Goal: Transaction & Acquisition: Purchase product/service

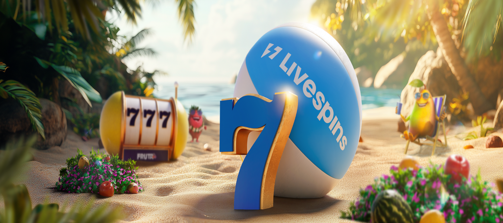
click at [37, 26] on span "Kirjaudu" at bounding box center [45, 23] width 16 height 5
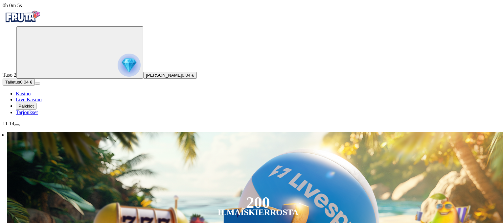
click at [20, 84] on span "Talletus" at bounding box center [12, 81] width 15 height 5
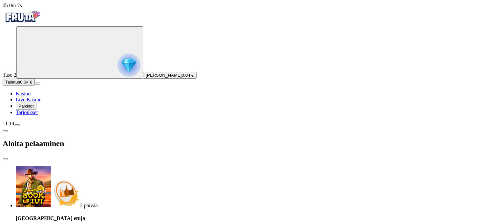
type input "*"
type input "**"
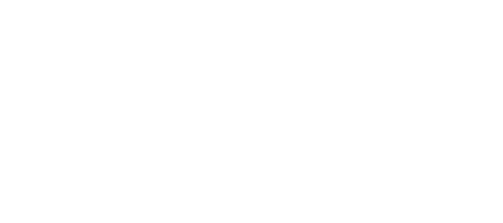
scroll to position [143, 0]
drag, startPoint x: 501, startPoint y: 78, endPoint x: 330, endPoint y: 95, distance: 172.5
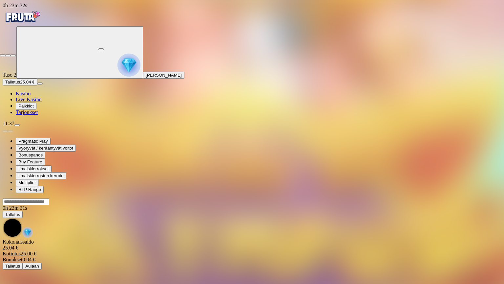
click at [3, 55] on span "close icon" at bounding box center [3, 55] width 0 height 0
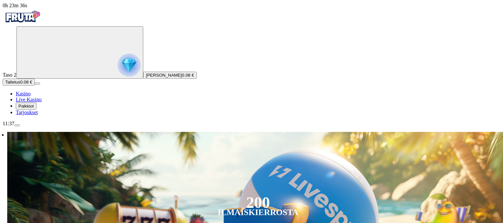
click at [20, 84] on span "Talletus" at bounding box center [12, 81] width 15 height 5
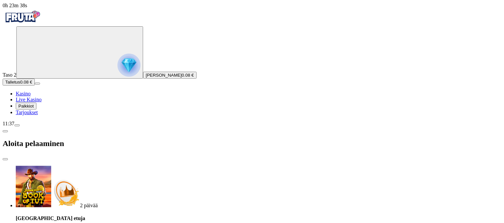
type input "*"
type input "**"
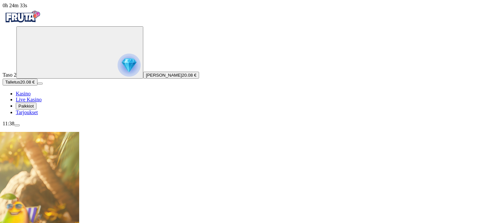
drag, startPoint x: 501, startPoint y: 18, endPoint x: 504, endPoint y: 25, distance: 8.0
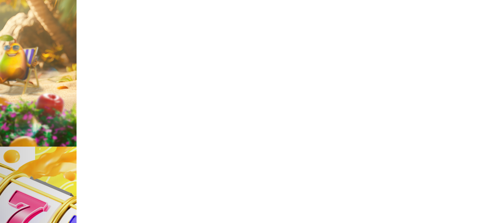
scroll to position [160, 0]
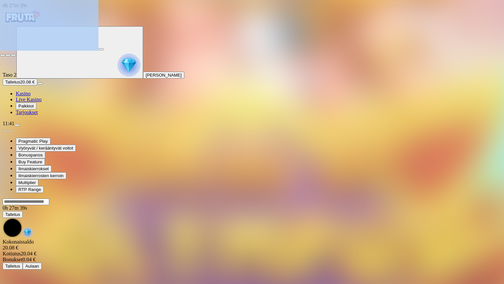
click at [5, 54] on button "button" at bounding box center [2, 55] width 5 height 2
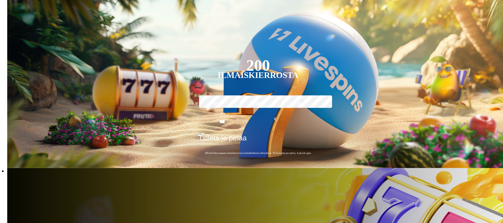
scroll to position [137, 0]
type input "*"
type input "*****"
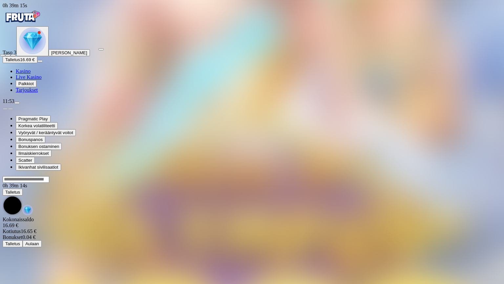
click at [3, 55] on span "close icon" at bounding box center [3, 55] width 0 height 0
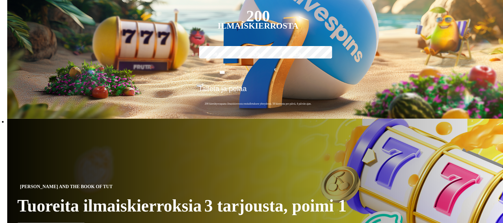
scroll to position [160, 0]
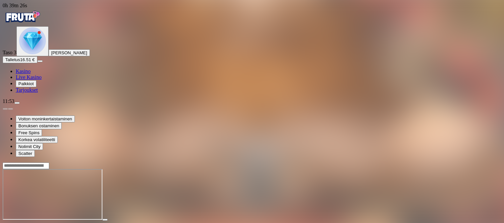
click at [16, 222] on span "fullscreen icon" at bounding box center [16, 225] width 0 height 0
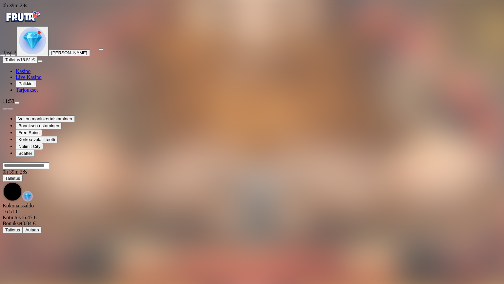
click at [3, 55] on span "close icon" at bounding box center [3, 55] width 0 height 0
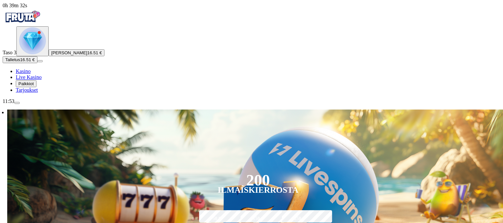
click at [41, 54] on img "Primary" at bounding box center [32, 40] width 27 height 27
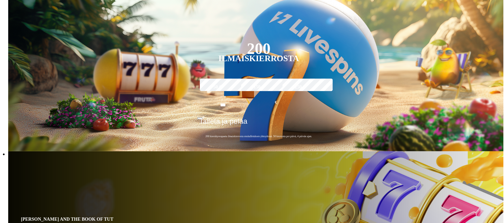
scroll to position [353, 0]
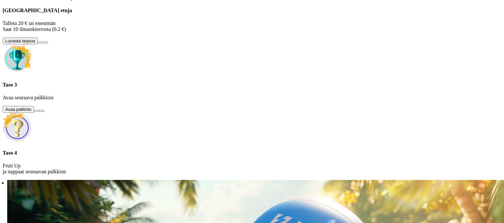
drag, startPoint x: 100, startPoint y: 159, endPoint x: 102, endPoint y: 141, distance: 18.2
click at [43, 43] on button at bounding box center [40, 42] width 5 height 2
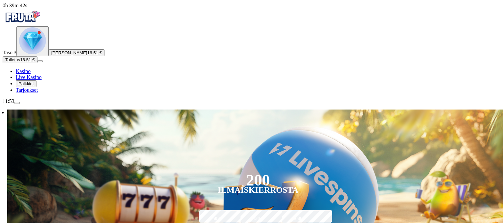
click at [31, 54] on img "Primary" at bounding box center [32, 40] width 27 height 27
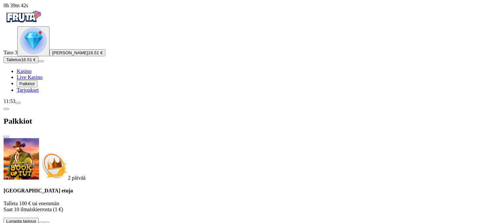
scroll to position [353, 0]
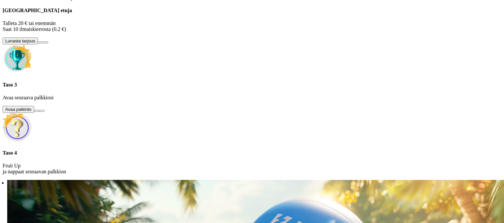
drag, startPoint x: 504, startPoint y: 67, endPoint x: 499, endPoint y: 132, distance: 64.5
click at [499, 180] on div at bounding box center [252, 180] width 499 height 0
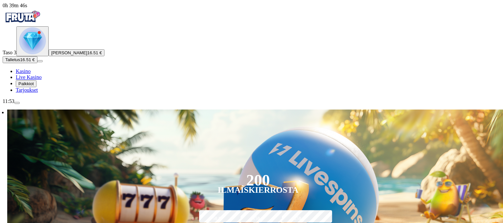
click at [46, 55] on div "Primary" at bounding box center [32, 41] width 27 height 28
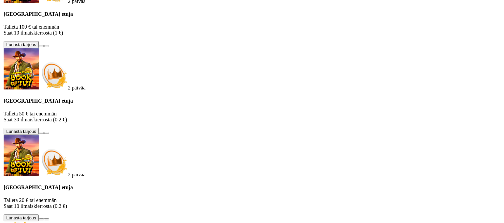
scroll to position [353, 0]
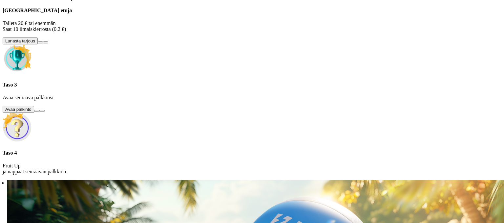
click at [39, 112] on button at bounding box center [36, 111] width 5 height 2
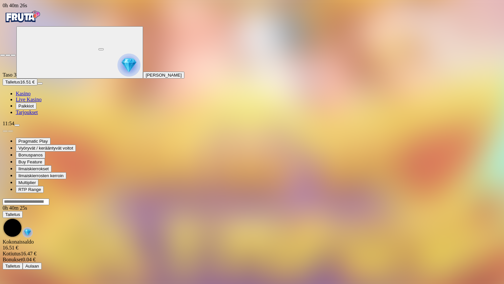
click at [3, 55] on span "close icon" at bounding box center [3, 55] width 0 height 0
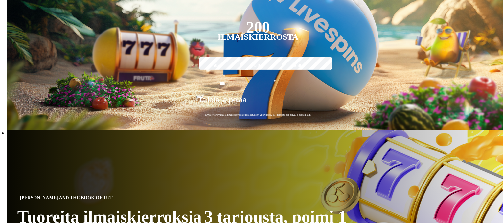
scroll to position [169, 0]
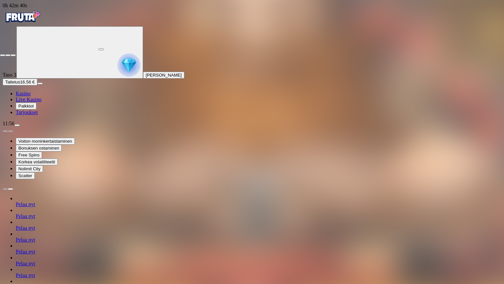
click at [3, 55] on span "close icon" at bounding box center [3, 55] width 0 height 0
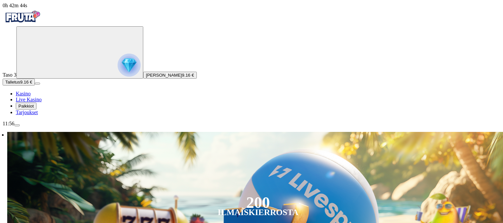
scroll to position [194, 0]
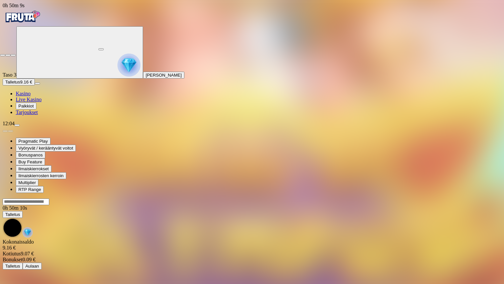
click at [495, 51] on div at bounding box center [252, 54] width 504 height 6
click at [3, 55] on span "close icon" at bounding box center [3, 55] width 0 height 0
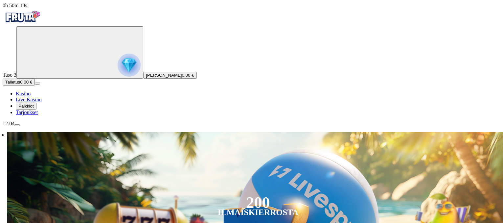
click at [146, 77] on span "[PERSON_NAME]" at bounding box center [164, 75] width 36 height 5
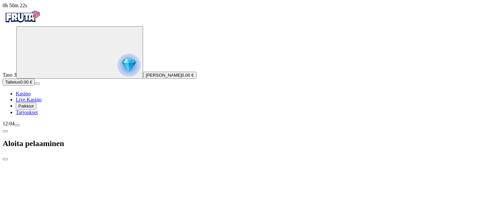
click at [5, 159] on span "close icon" at bounding box center [5, 159] width 0 height 0
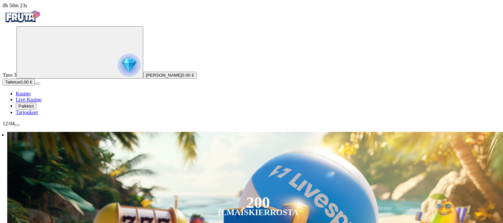
click at [215, 132] on div "200 Ilmaiskierrosta 50 € 150 € 250 € *** € € Talleta ja pelaa 200 kierrätysvapa…" at bounding box center [257, 216] width 501 height 168
click at [17, 125] on span "menu icon" at bounding box center [17, 125] width 0 height 0
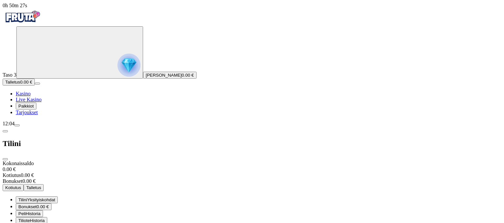
click at [27, 197] on span "Tilini" at bounding box center [22, 199] width 9 height 5
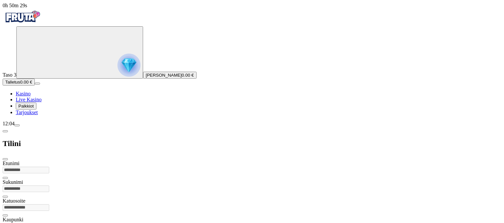
click at [13, 115] on div "Taso 3 Onni [PERSON_NAME] 0.00 € Talletus 0.00 € Kasino Live Kasino Palkkiot Ta…" at bounding box center [252, 70] width 499 height 89
